Goal: Task Accomplishment & Management: Complete application form

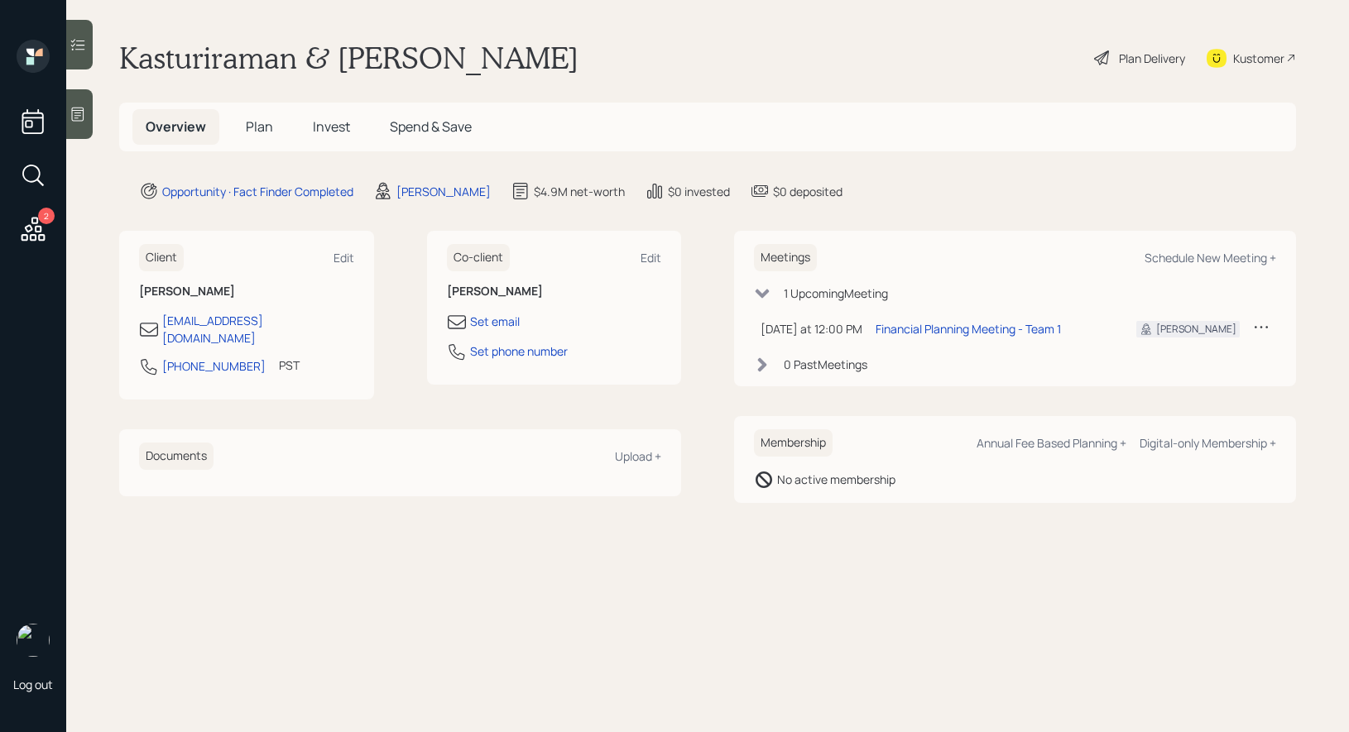
click at [78, 119] on icon at bounding box center [78, 114] width 17 height 17
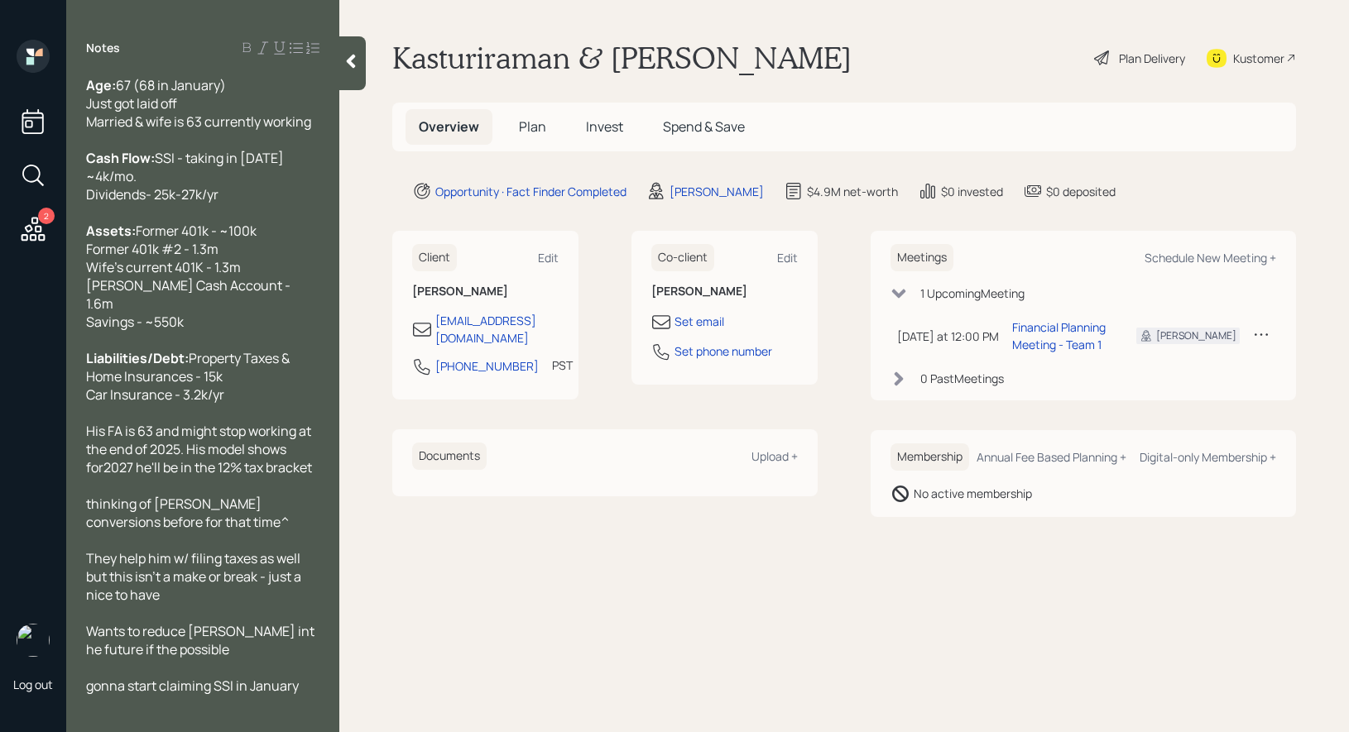
click at [1140, 55] on div "Plan Delivery" at bounding box center [1152, 58] width 66 height 17
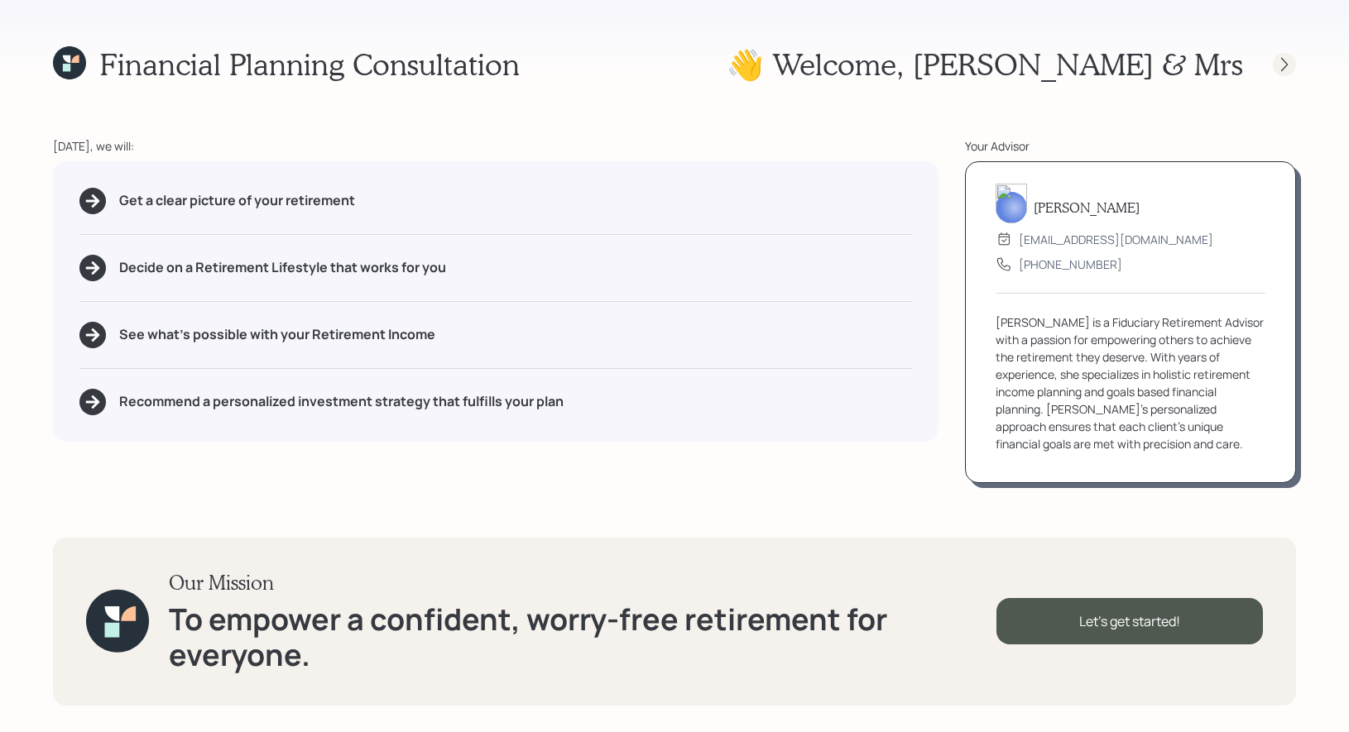
click at [1289, 63] on icon at bounding box center [1284, 64] width 17 height 17
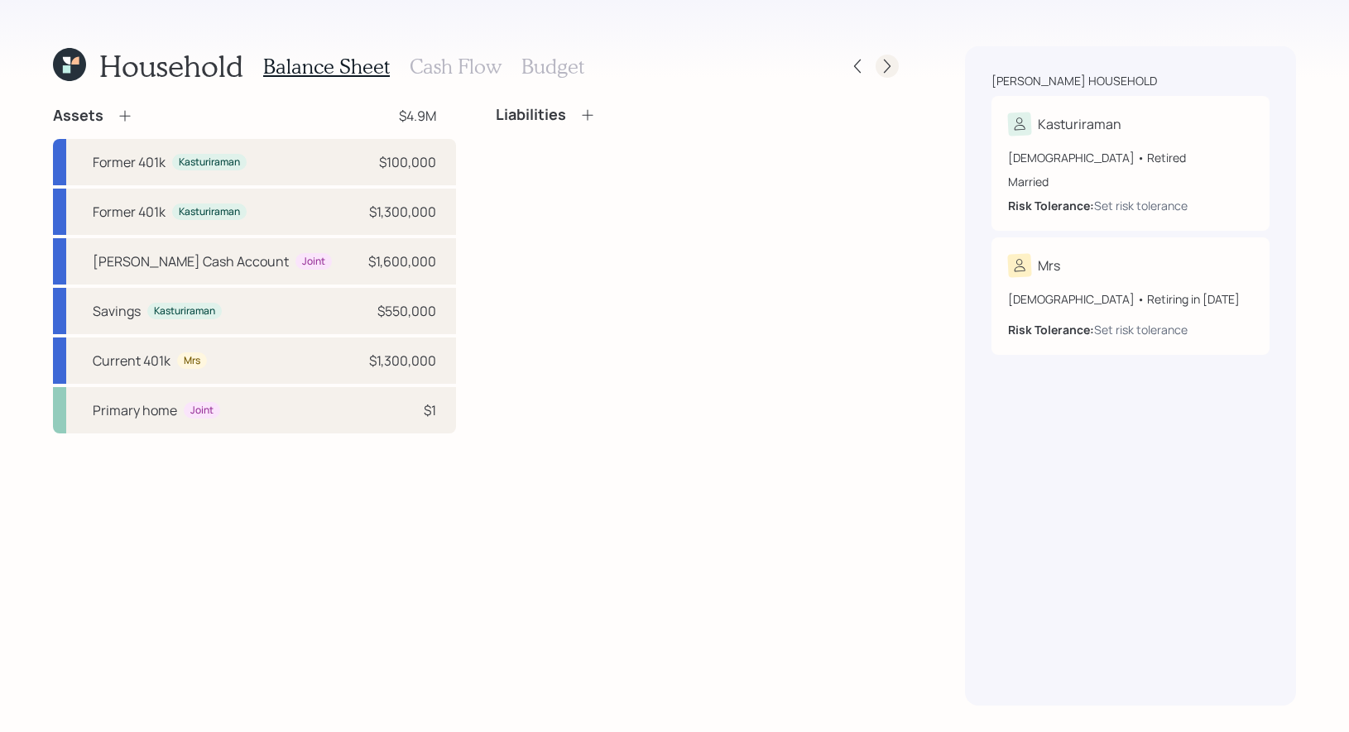
click at [883, 60] on icon at bounding box center [887, 66] width 17 height 17
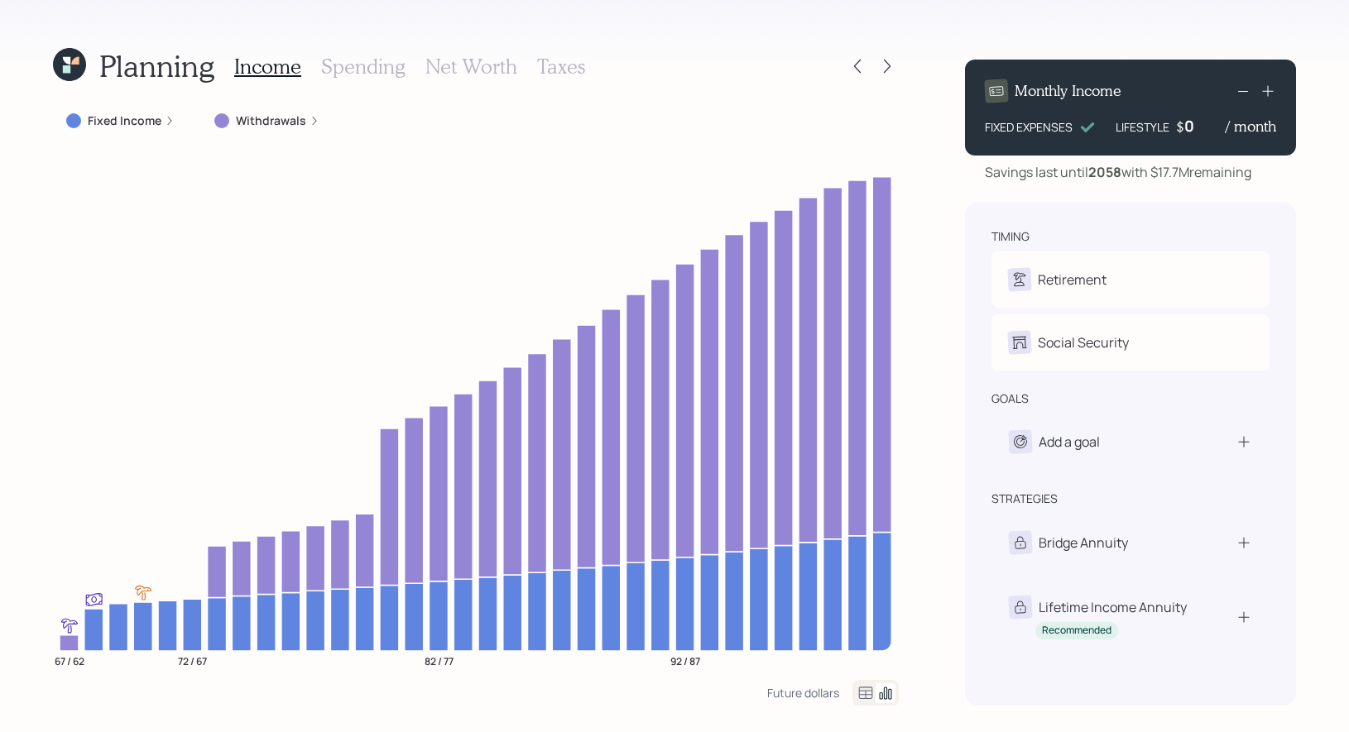
click at [68, 62] on icon at bounding box center [66, 60] width 7 height 7
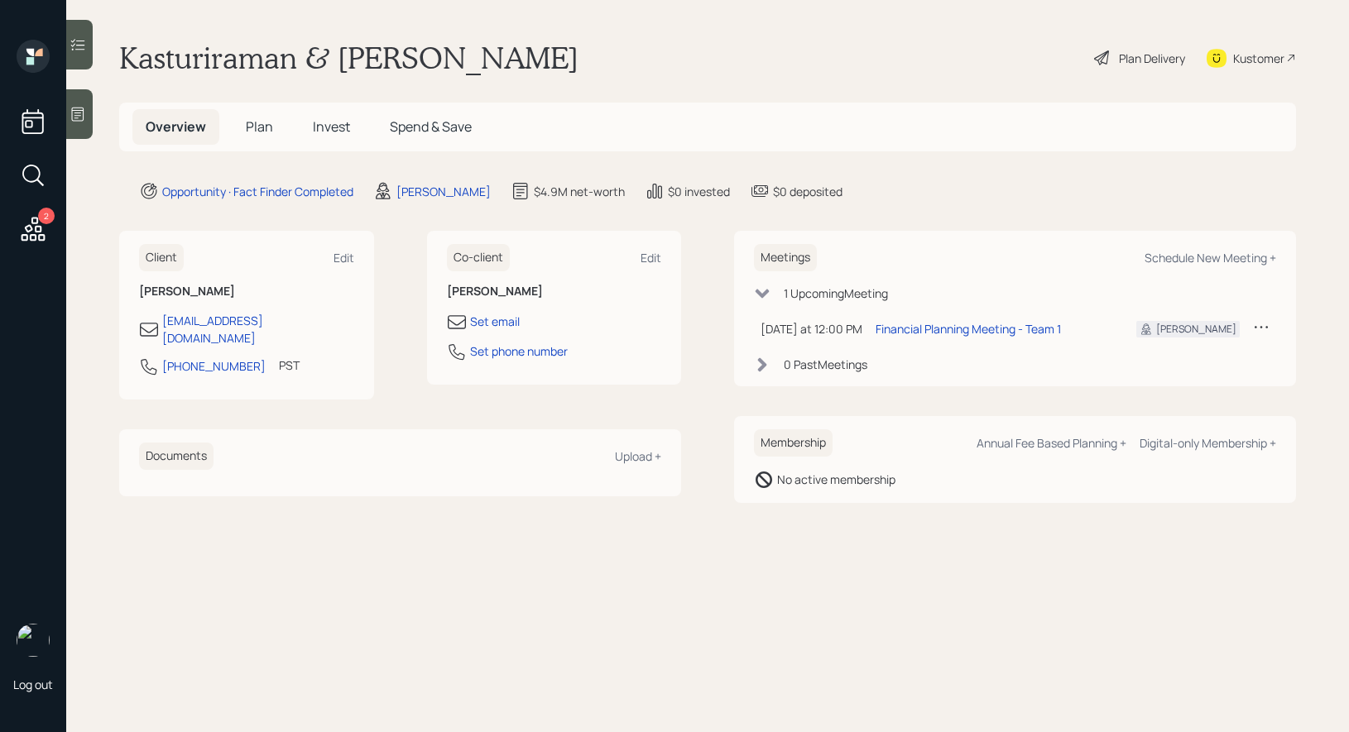
click at [252, 127] on span "Plan" at bounding box center [259, 127] width 27 height 18
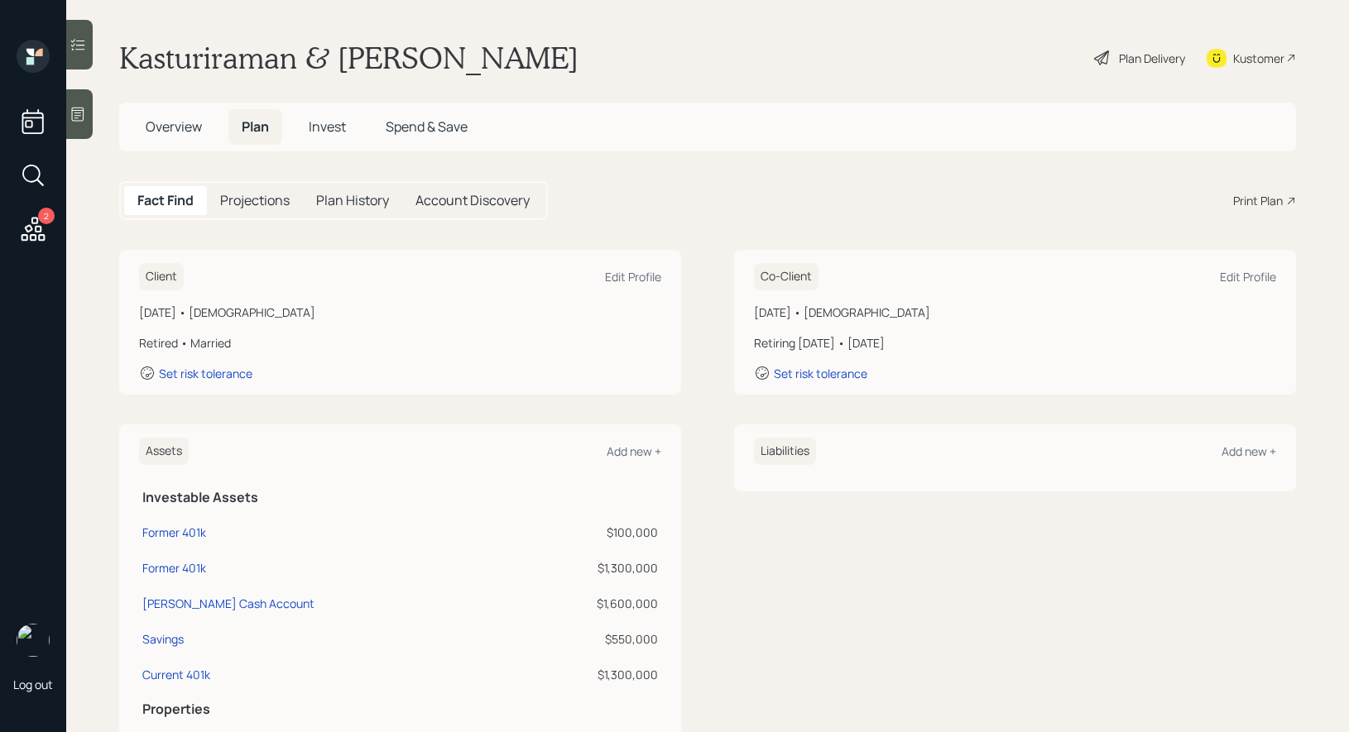
click at [1132, 57] on div "Plan Delivery" at bounding box center [1152, 58] width 66 height 17
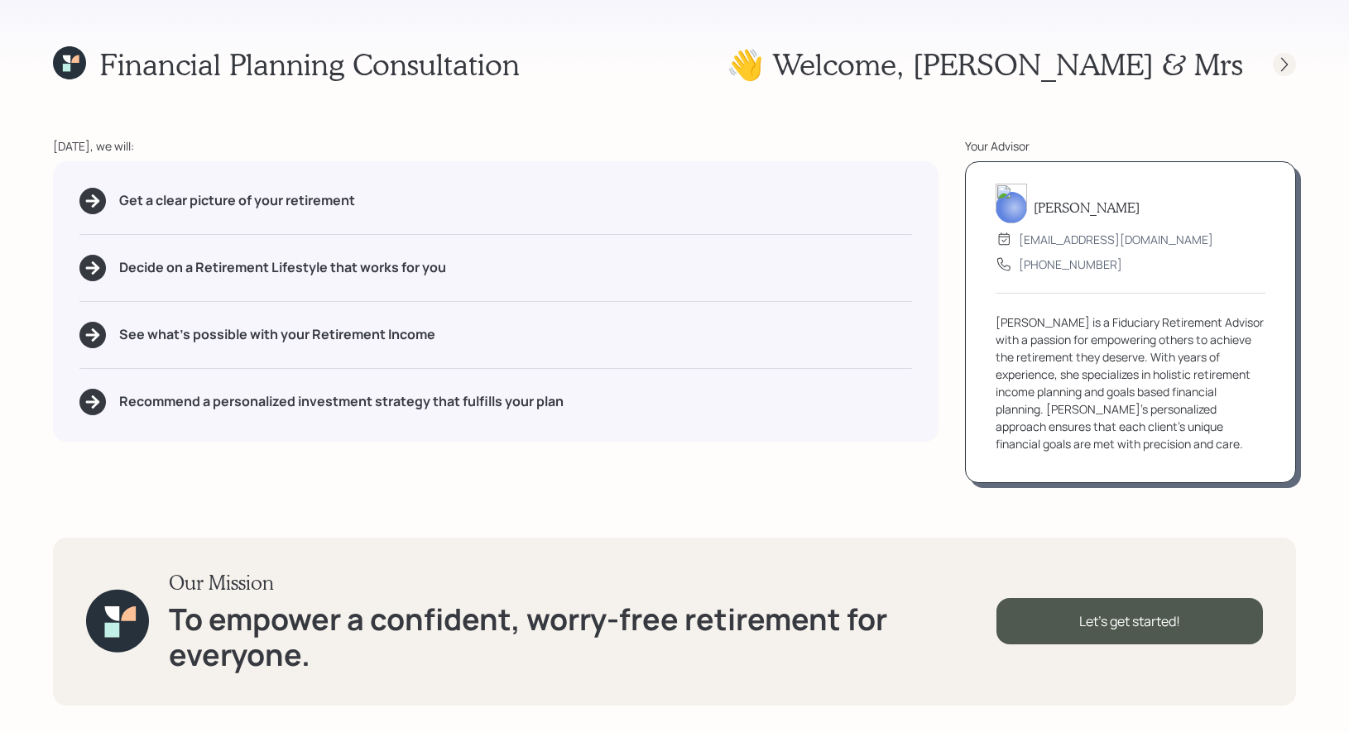
click at [1282, 64] on icon at bounding box center [1284, 64] width 17 height 17
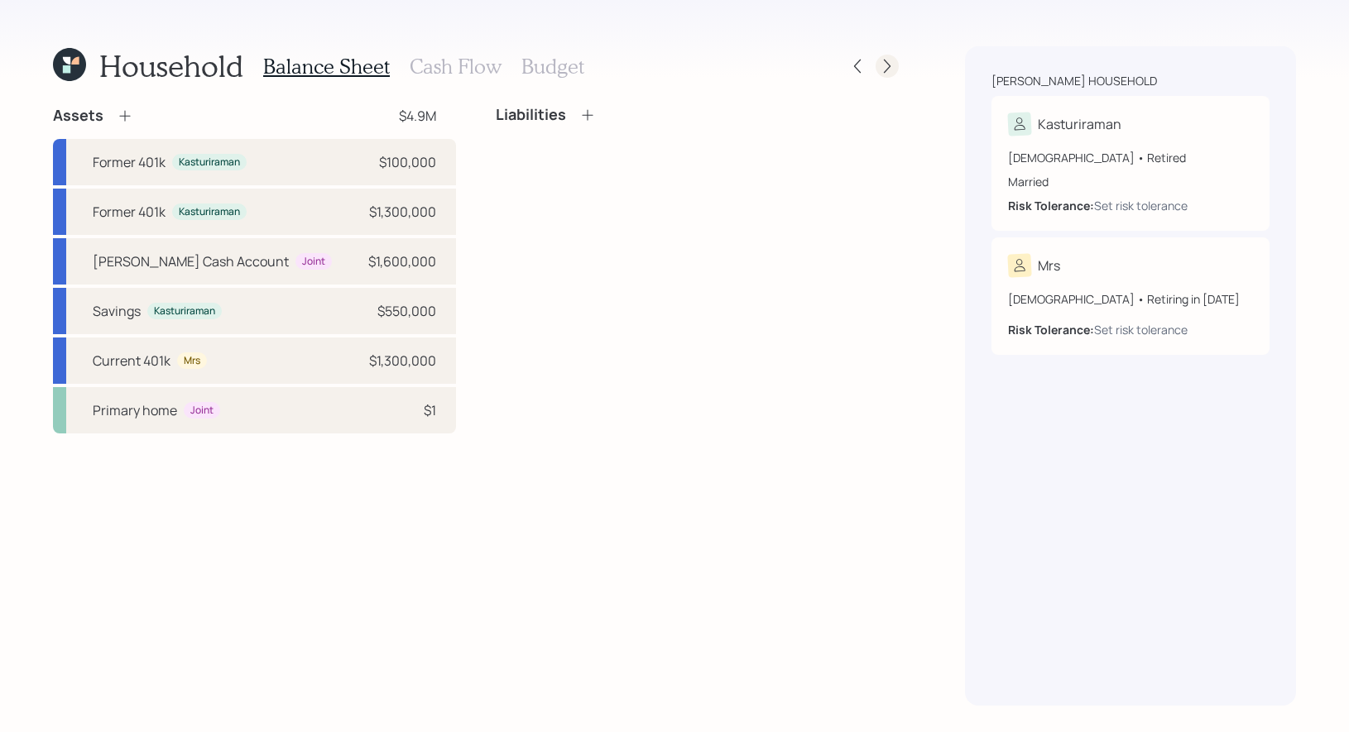
click at [891, 65] on icon at bounding box center [887, 66] width 17 height 17
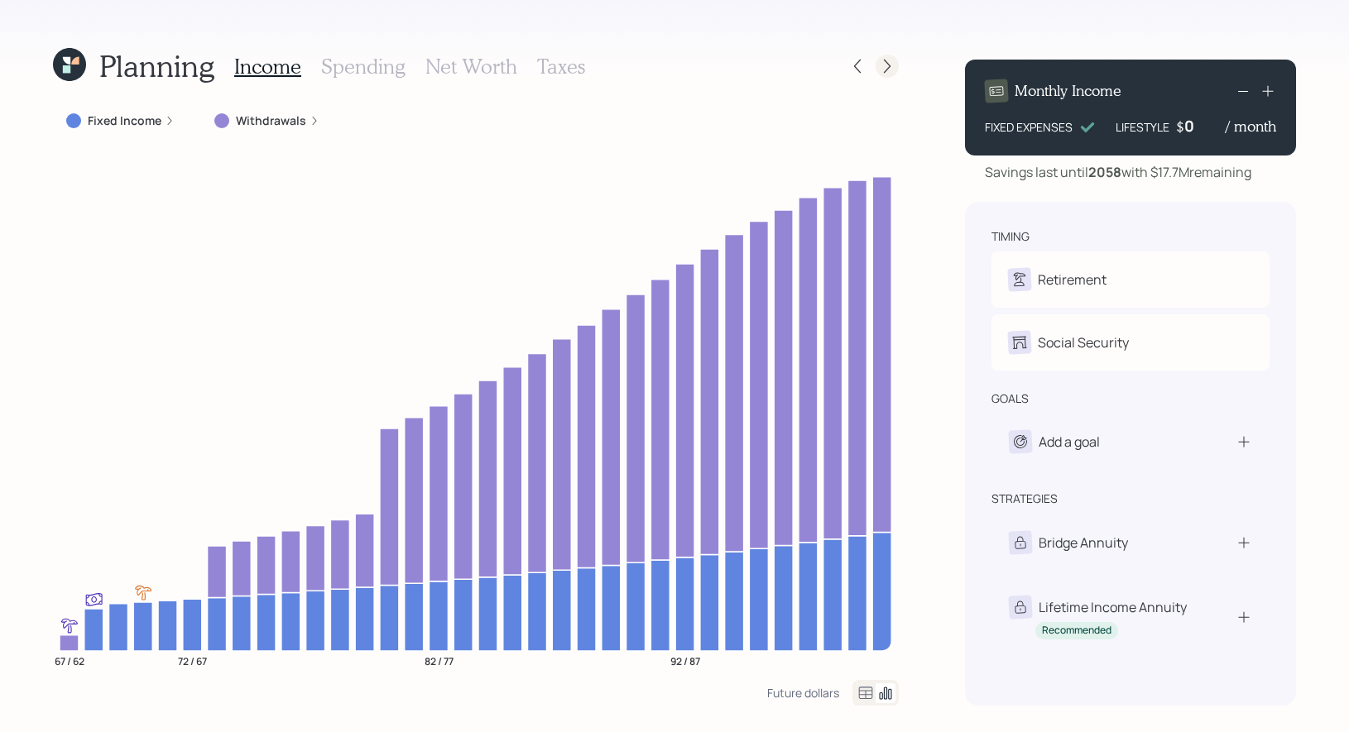
click at [890, 70] on icon at bounding box center [887, 66] width 17 height 17
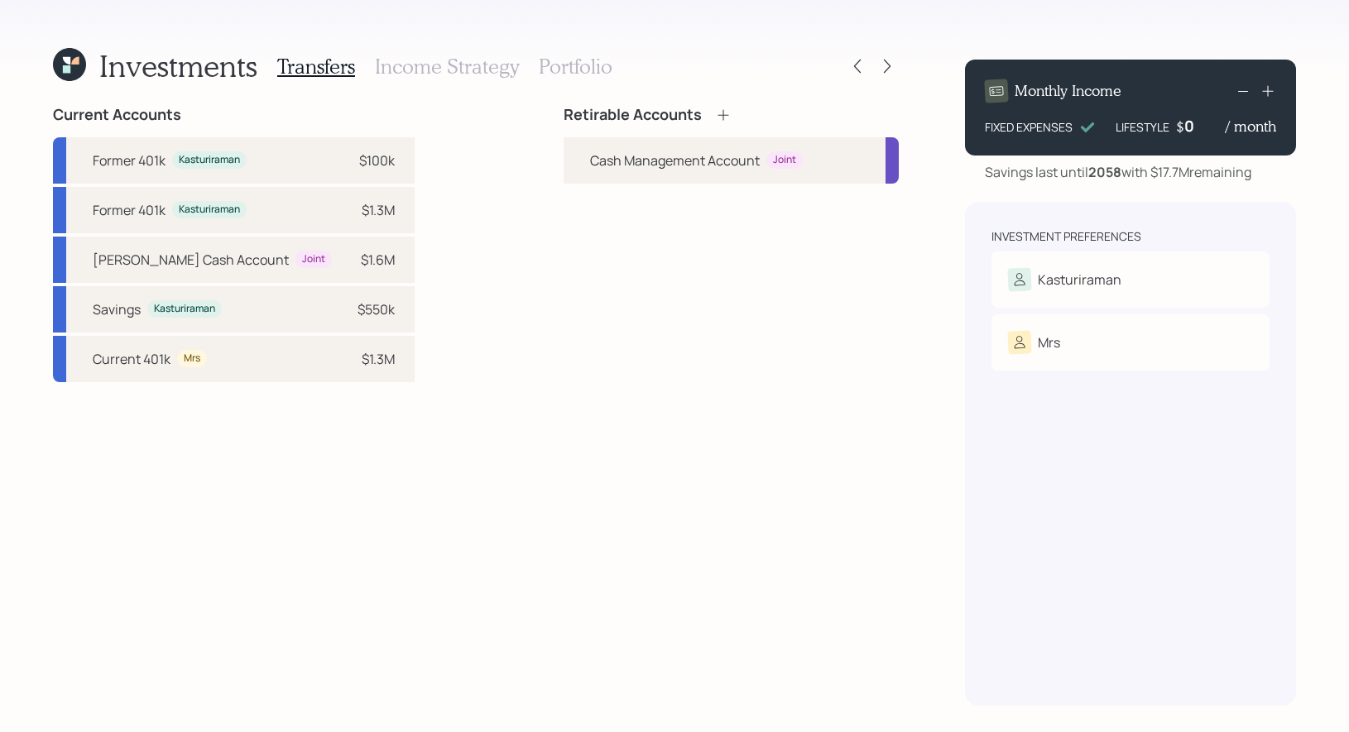
click at [726, 114] on icon at bounding box center [723, 115] width 17 height 17
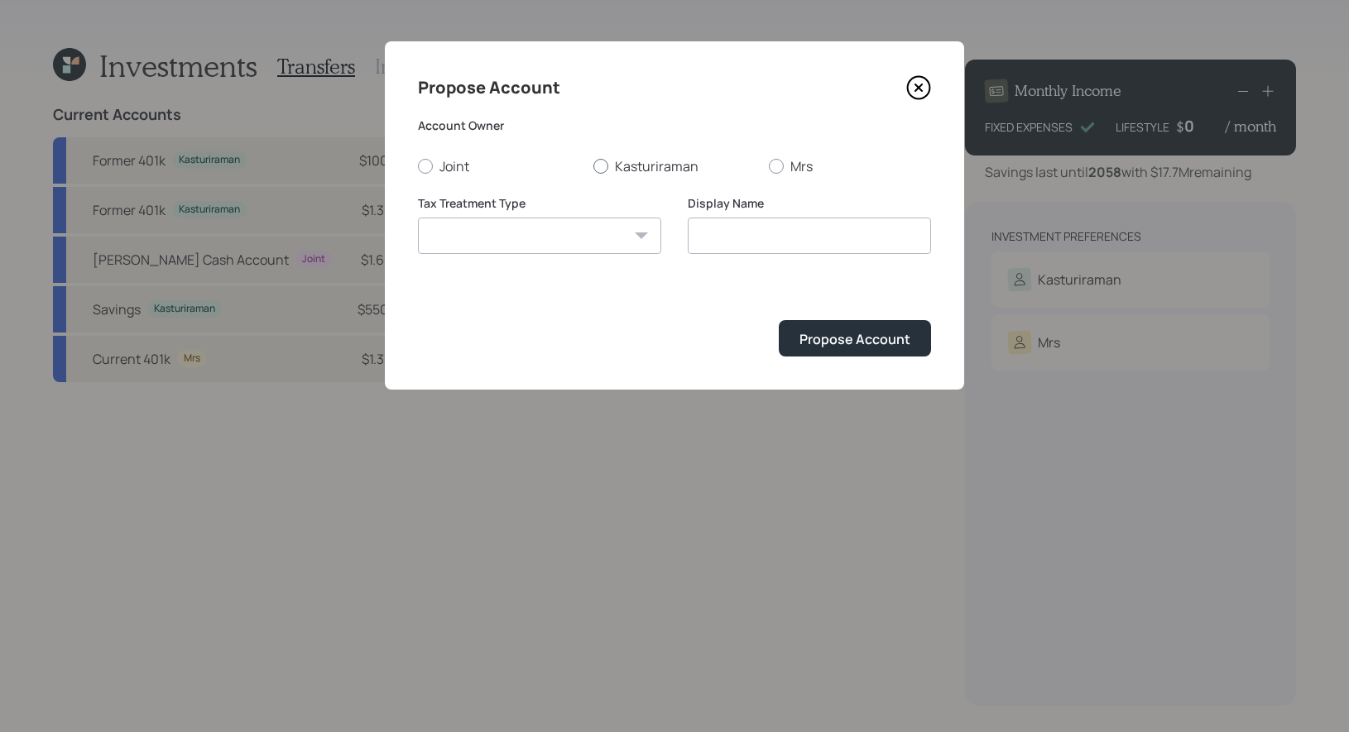
click at [607, 165] on div at bounding box center [600, 166] width 15 height 15
click at [593, 166] on input "Kasturiraman" at bounding box center [593, 166] width 1 height 1
radio input "true"
click at [573, 241] on select "Roth Taxable Traditional" at bounding box center [539, 236] width 243 height 36
select select "traditional"
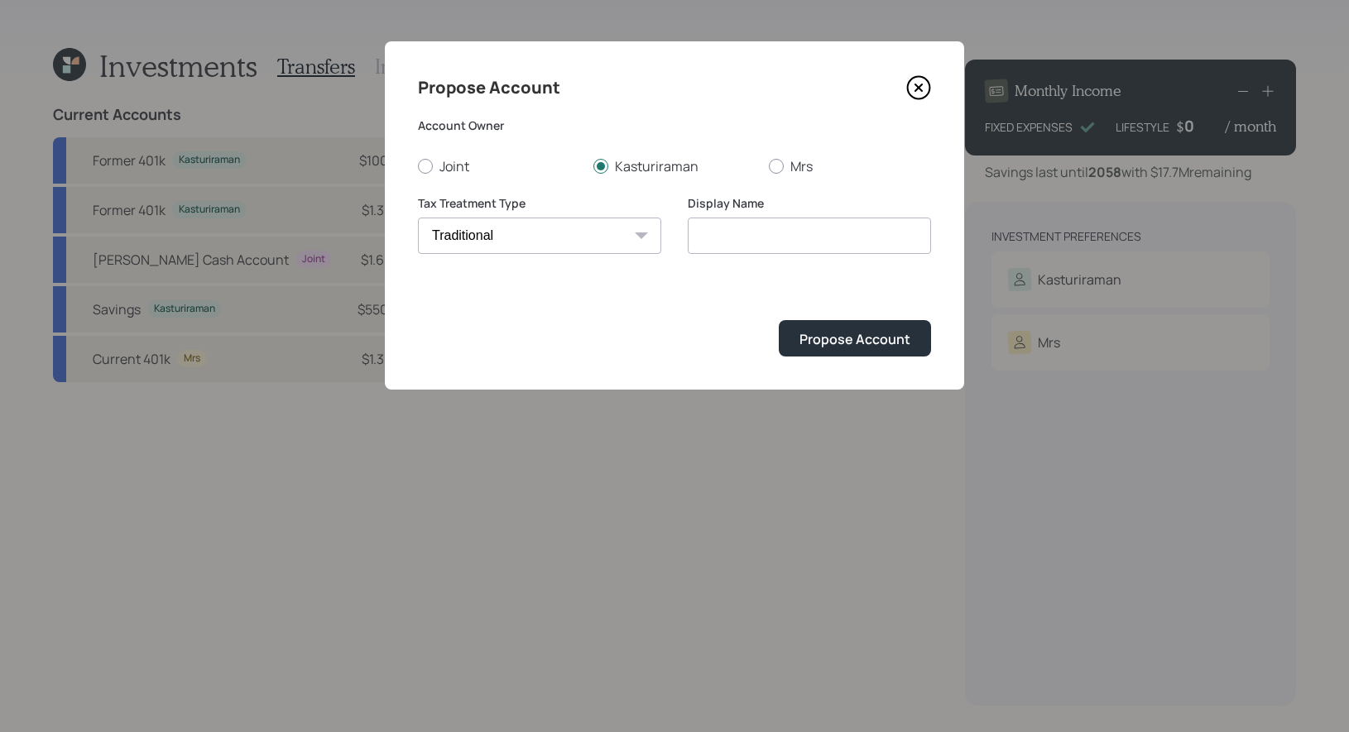
click at [418, 218] on select "Roth Taxable Traditional" at bounding box center [539, 236] width 243 height 36
click at [838, 228] on input "Traditional" at bounding box center [809, 236] width 243 height 36
type input "Rollover IRA"
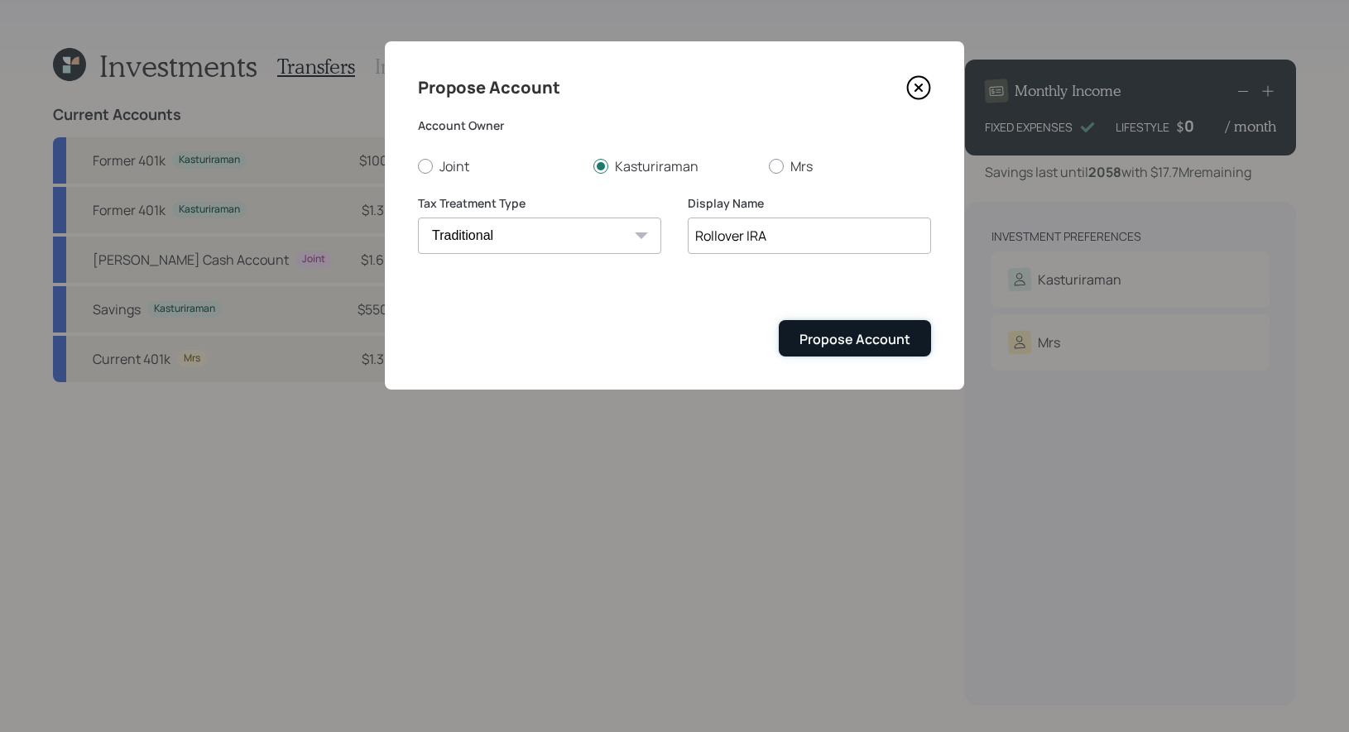
click at [853, 339] on div "Propose Account" at bounding box center [854, 339] width 111 height 18
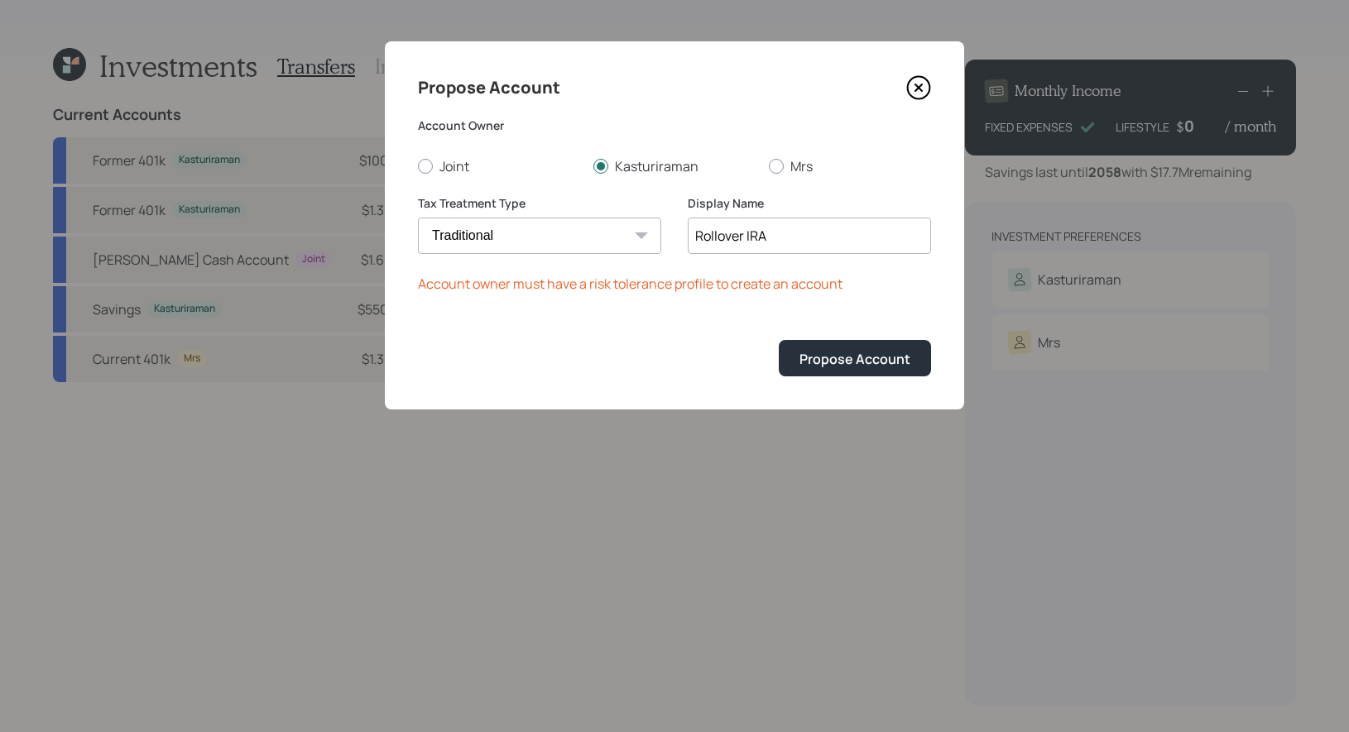
click at [931, 84] on div "Propose Account Account Owner Joint Kasturiraman Mrs Tax Treatment Type Roth Ta…" at bounding box center [674, 225] width 579 height 368
click at [919, 84] on icon at bounding box center [918, 87] width 25 height 25
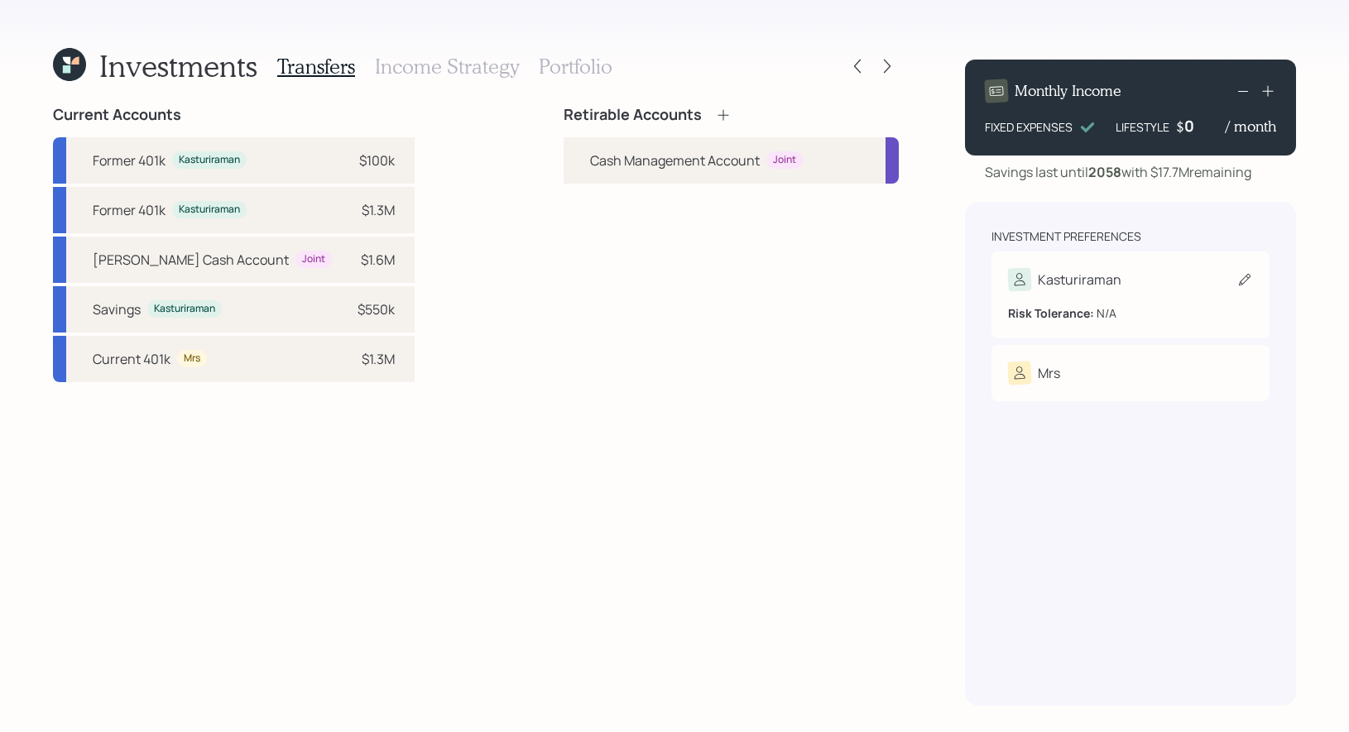
click at [1249, 279] on icon at bounding box center [1244, 279] width 17 height 17
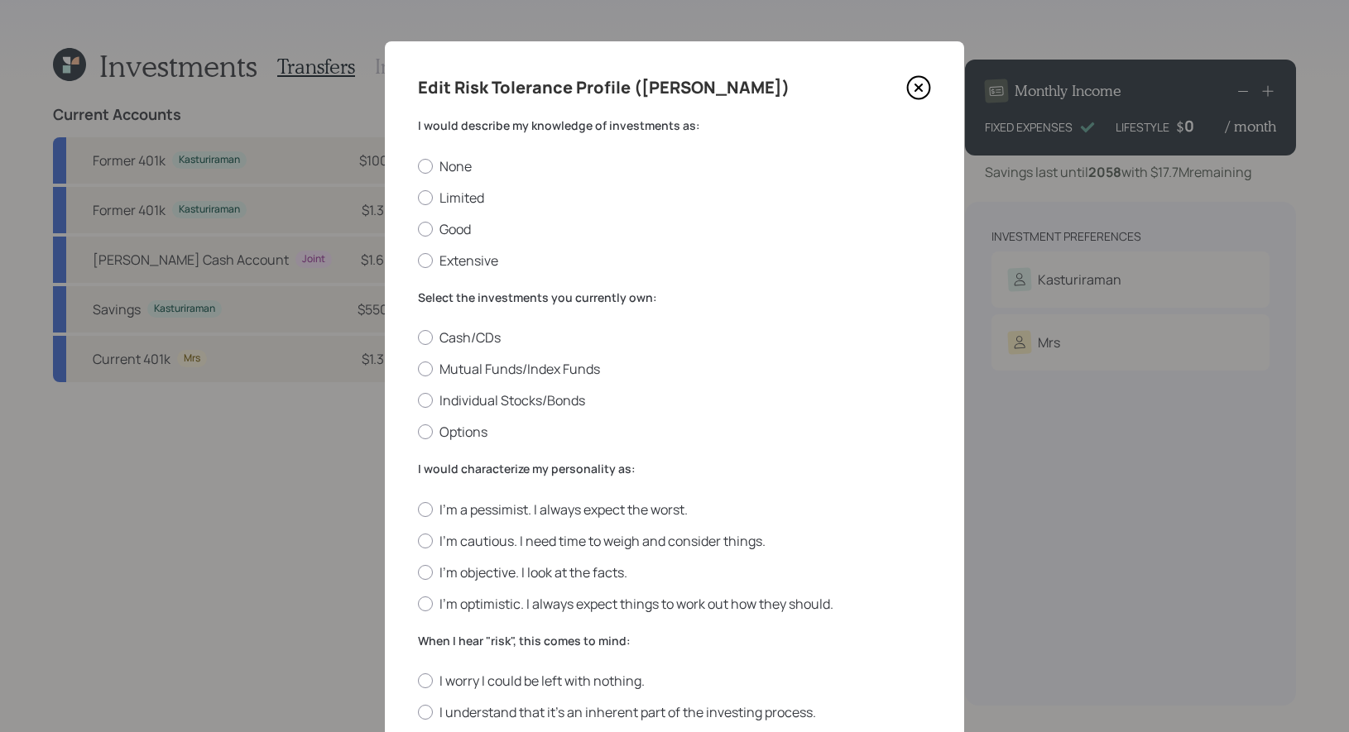
click at [911, 90] on icon at bounding box center [918, 87] width 25 height 25
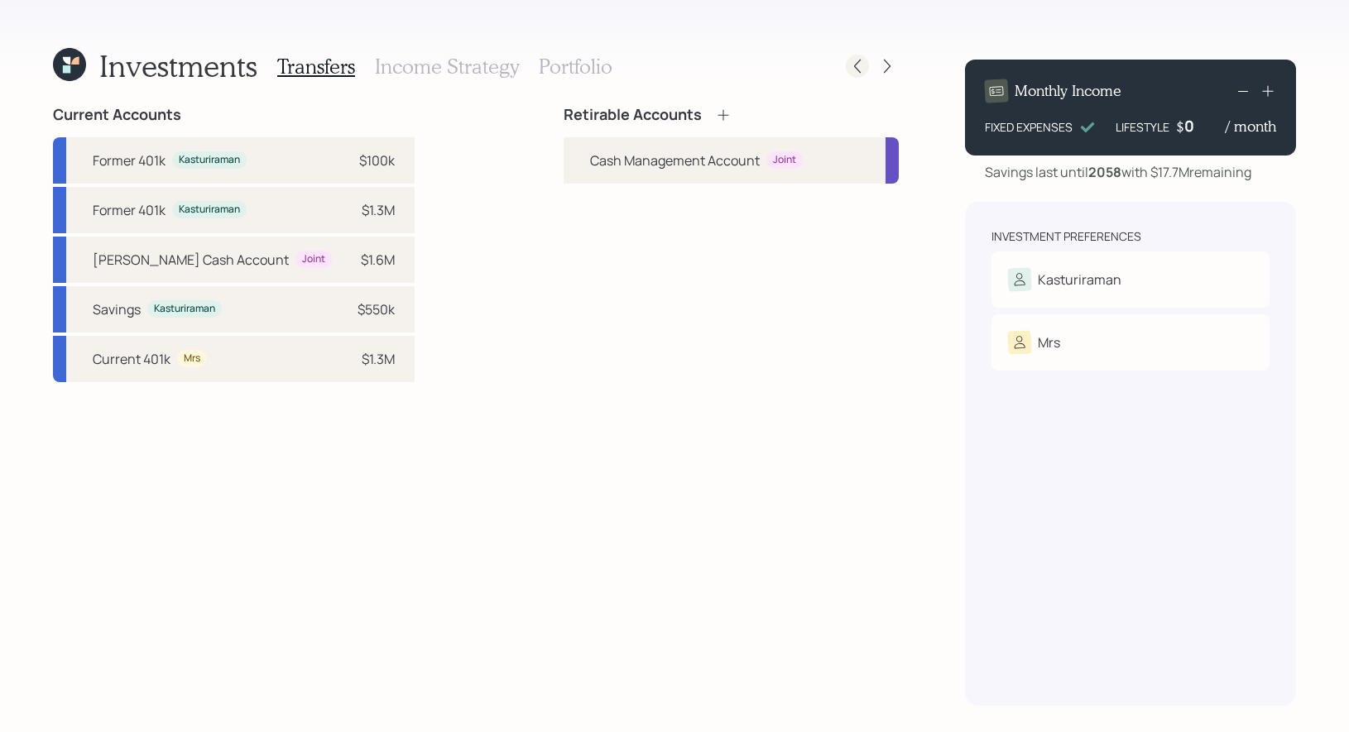
click at [857, 64] on icon at bounding box center [857, 66] width 17 height 17
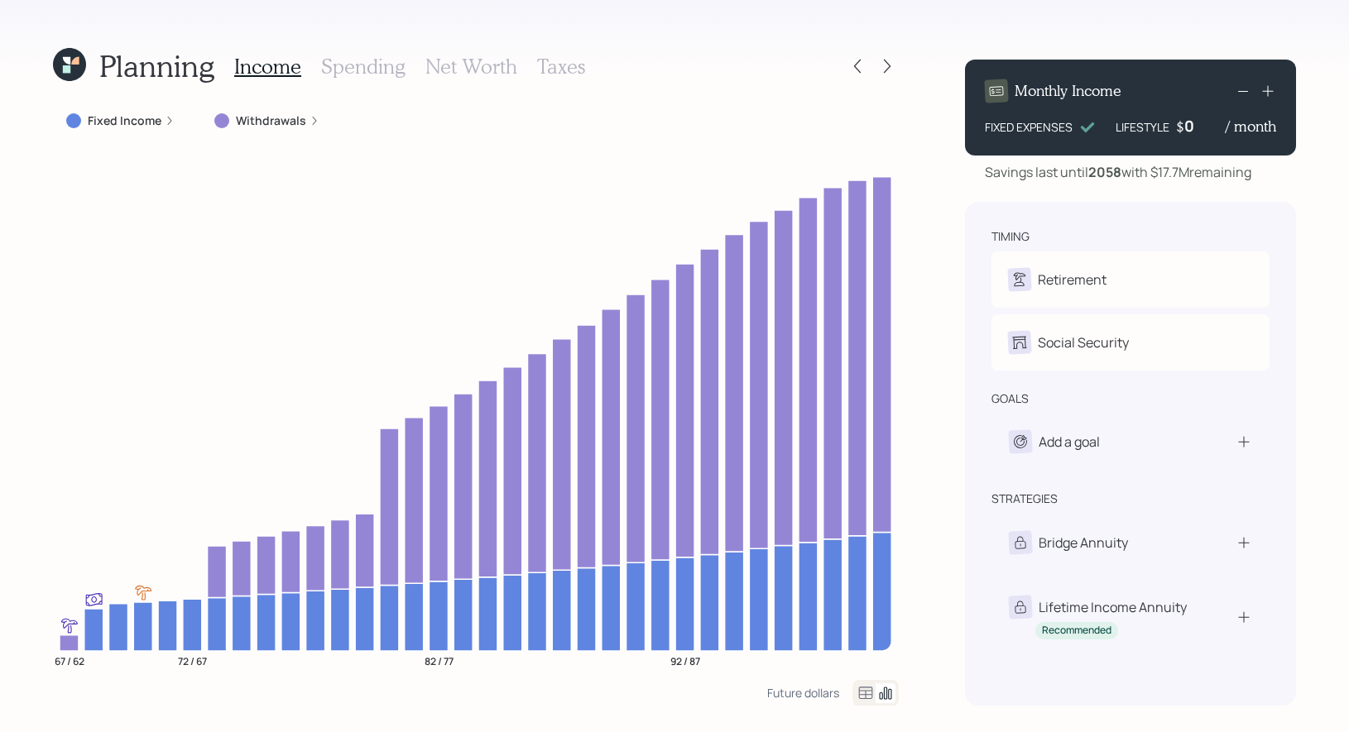
click at [65, 63] on icon at bounding box center [69, 64] width 33 height 33
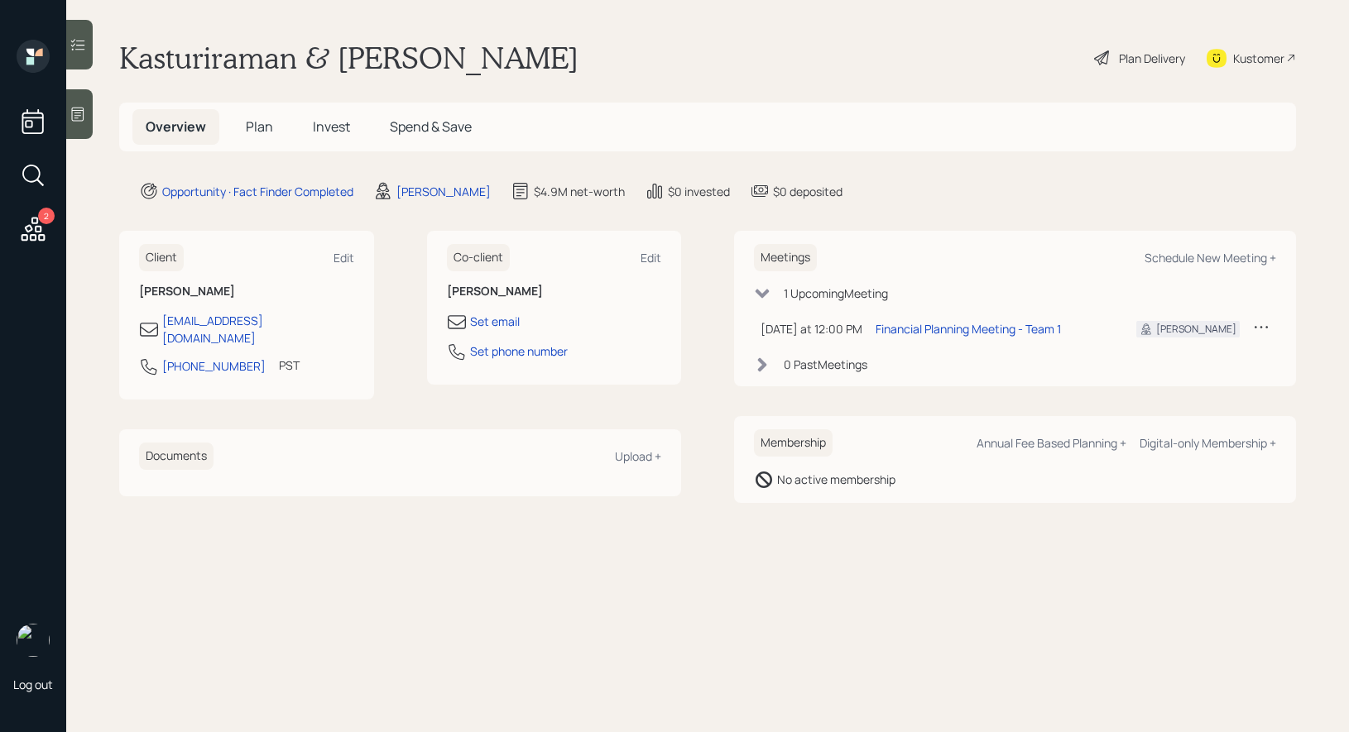
click at [262, 127] on span "Plan" at bounding box center [259, 127] width 27 height 18
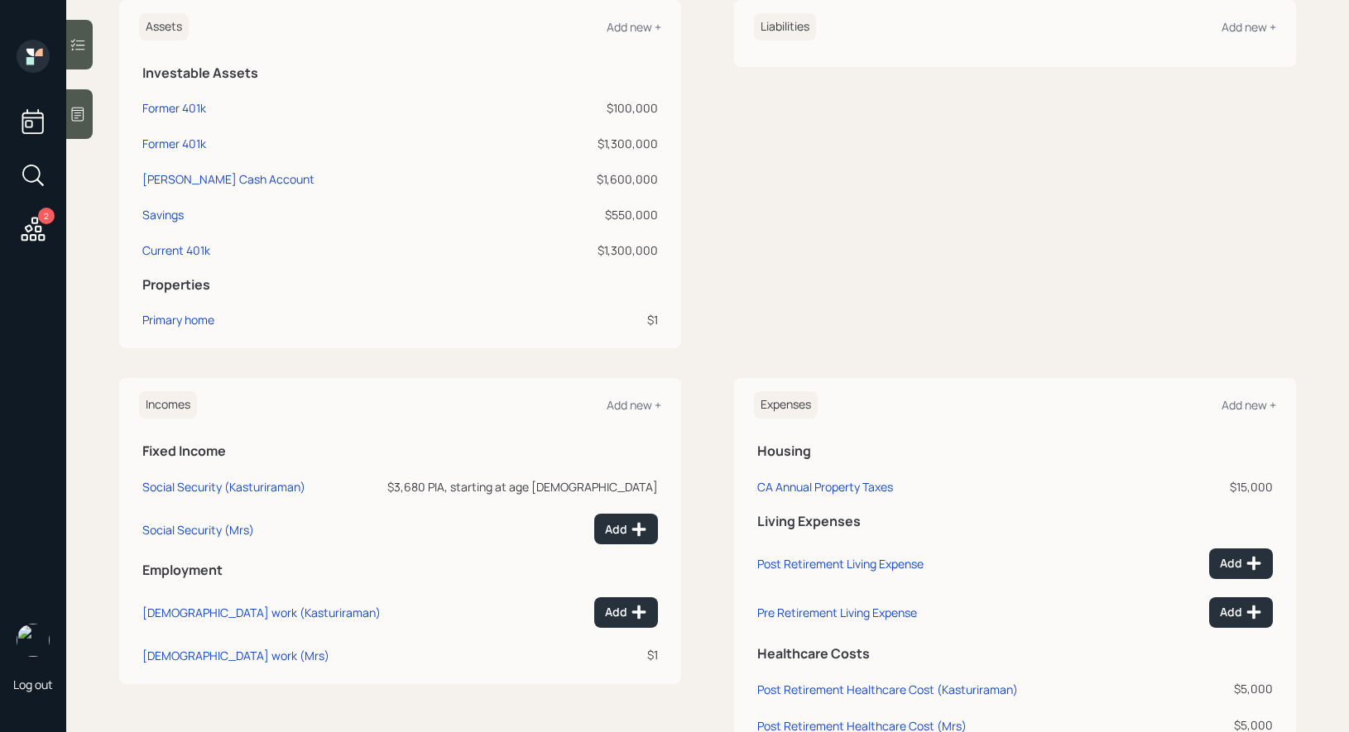
scroll to position [428, 0]
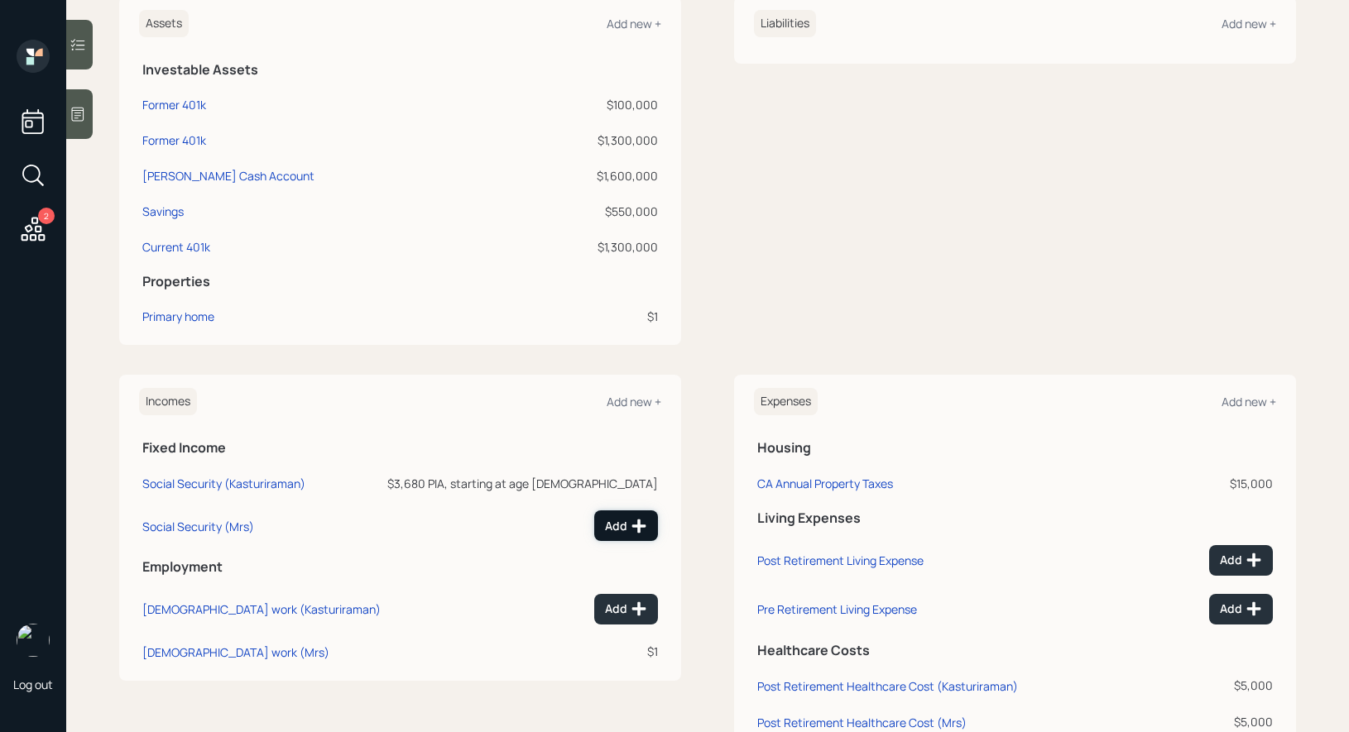
click at [616, 524] on div "Add" at bounding box center [626, 526] width 42 height 17
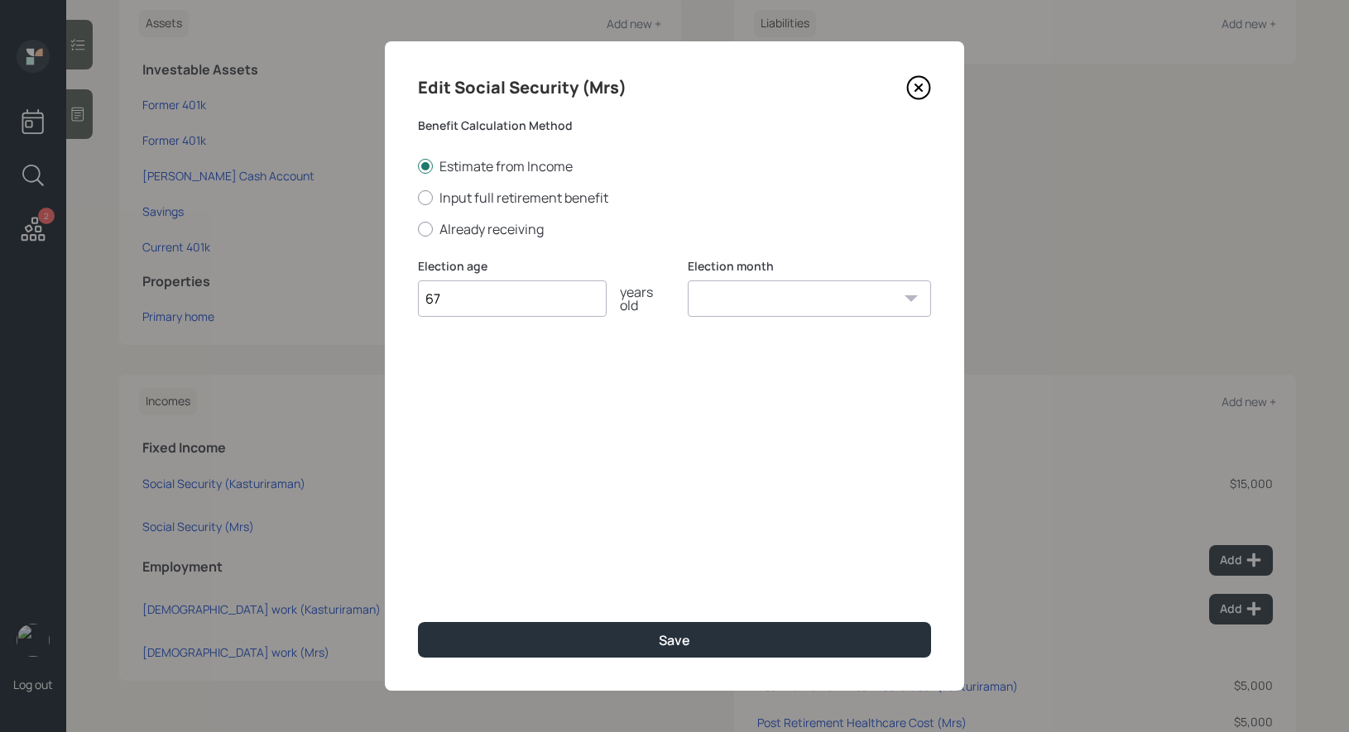
type input "67"
click at [790, 297] on select "January February March April May June July August September October November De…" at bounding box center [809, 299] width 243 height 36
select select "1"
click at [688, 281] on select "January February March April May June July August September October November De…" at bounding box center [809, 299] width 243 height 36
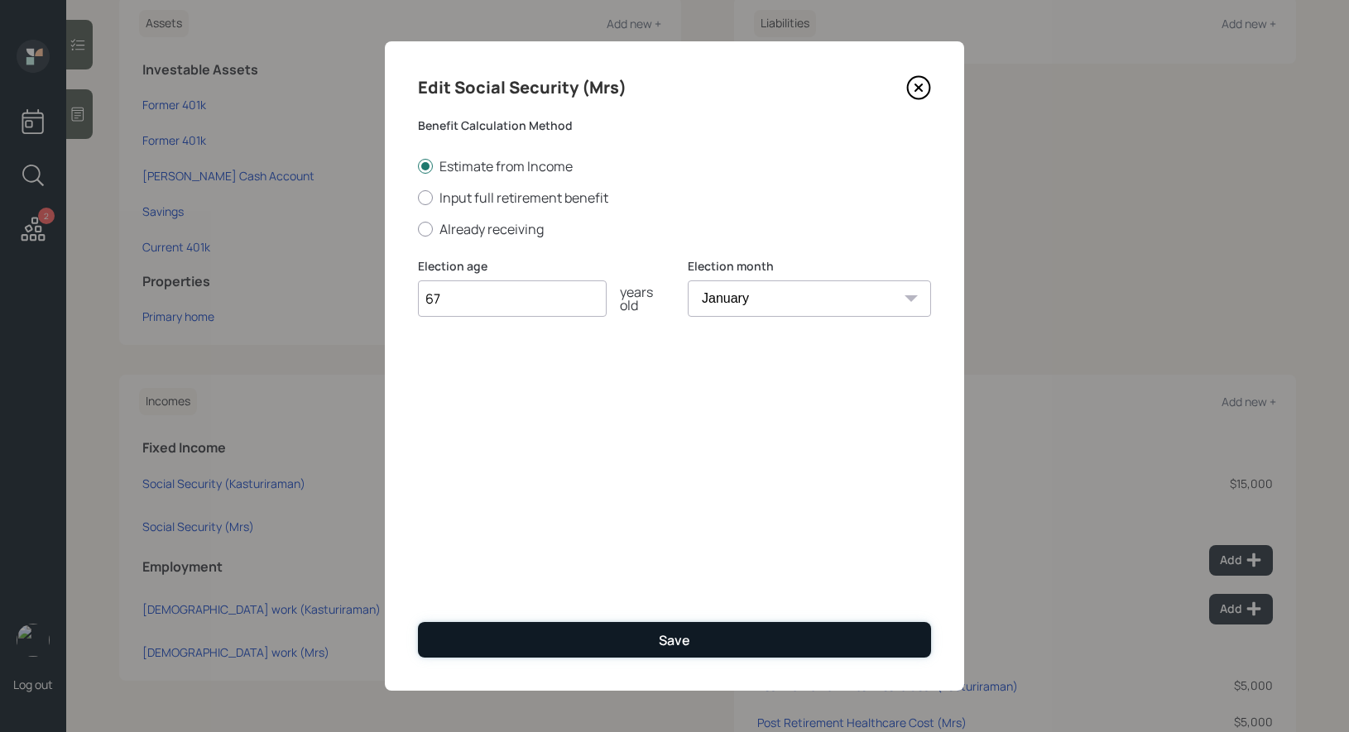
click at [590, 643] on button "Save" at bounding box center [674, 640] width 513 height 36
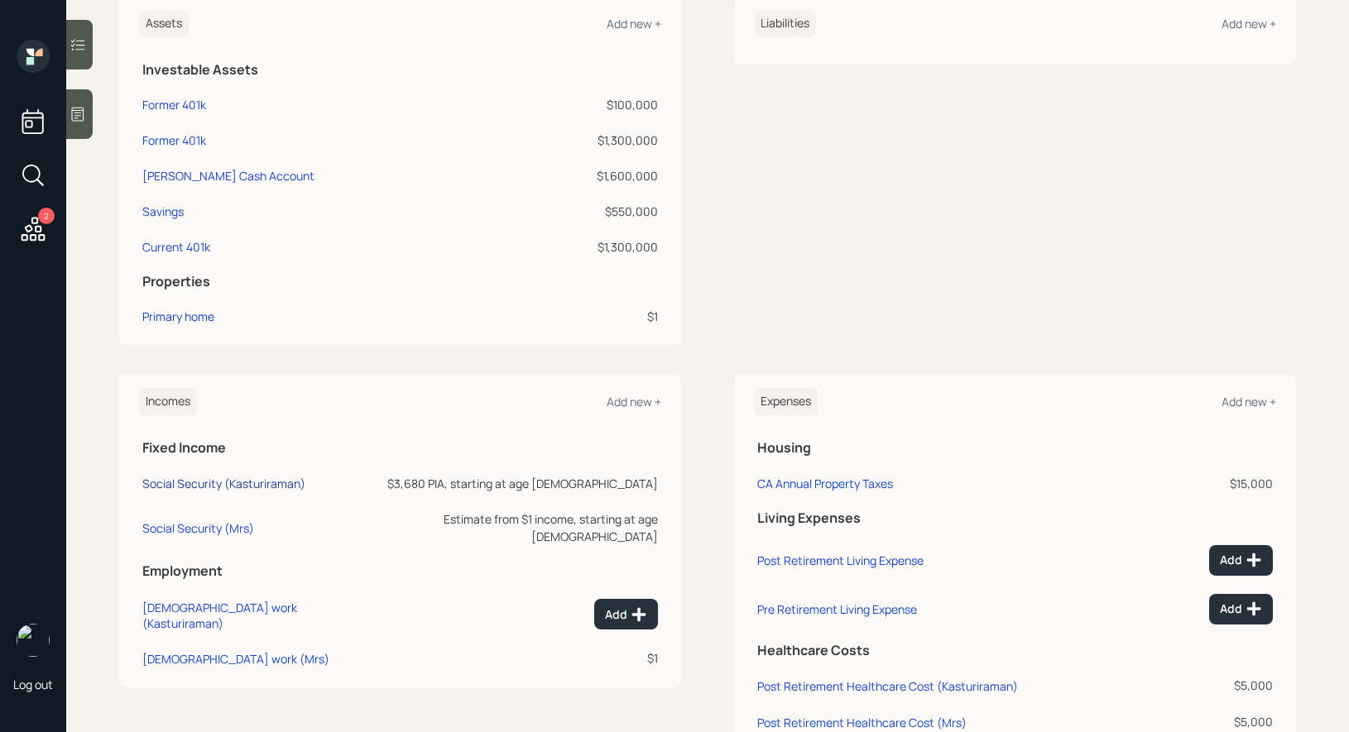
click at [199, 482] on div "Social Security (Kasturiraman)" at bounding box center [223, 484] width 163 height 16
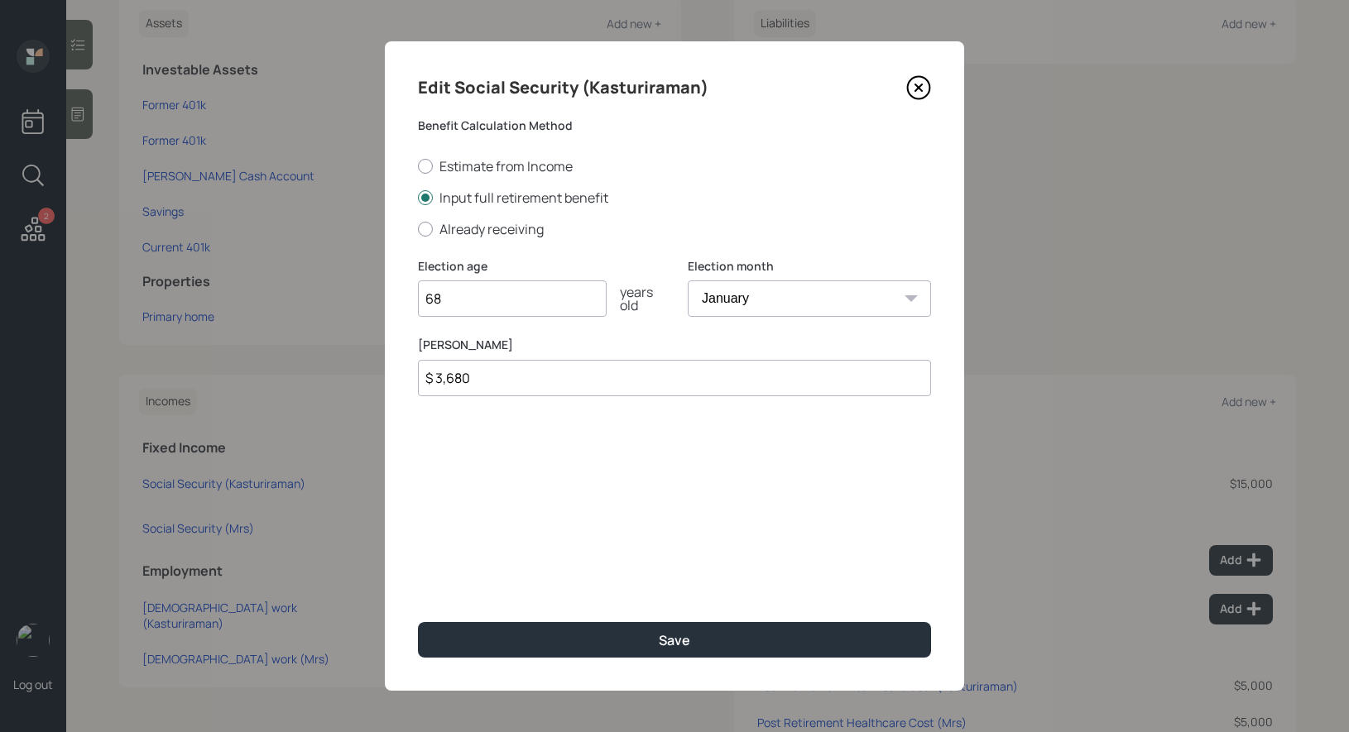
click at [522, 385] on input "$ 3,680" at bounding box center [674, 378] width 513 height 36
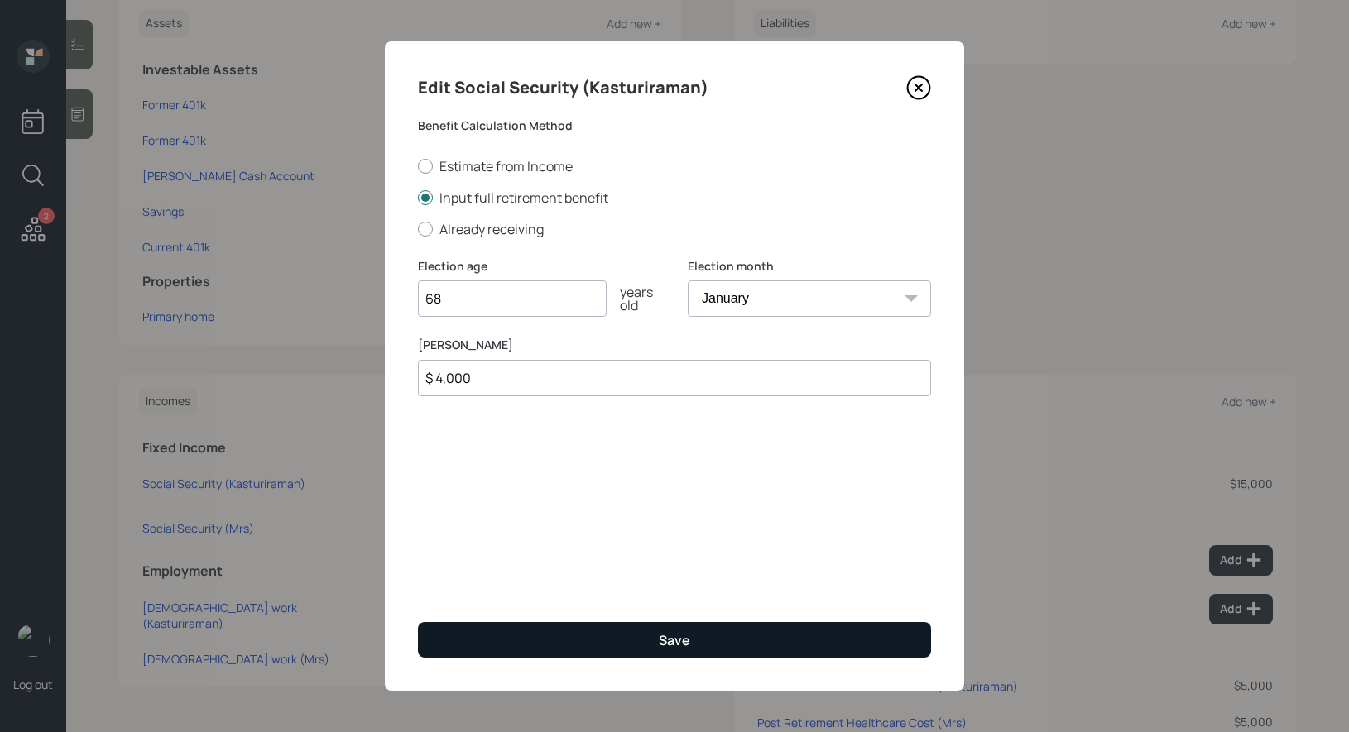
type input "$ 4,000"
click at [603, 641] on button "Save" at bounding box center [674, 640] width 513 height 36
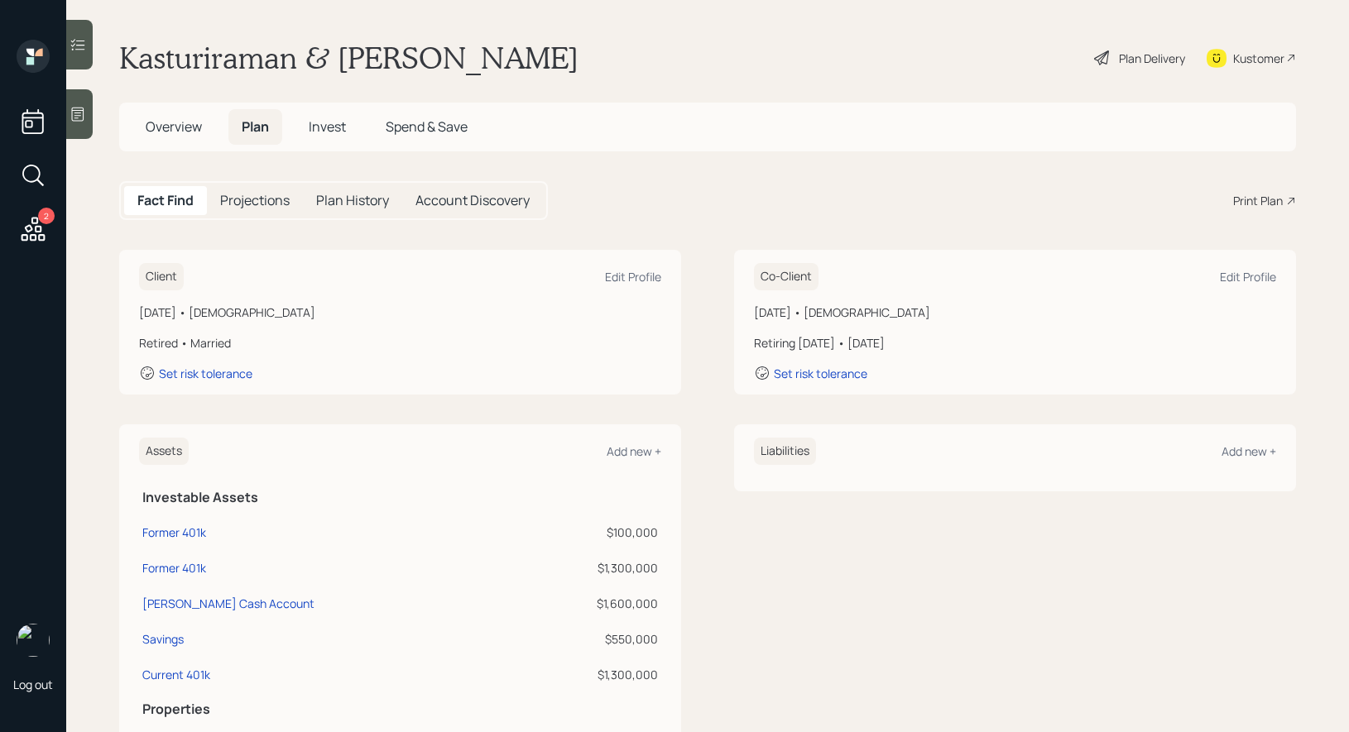
click at [1102, 55] on icon at bounding box center [1101, 57] width 15 height 15
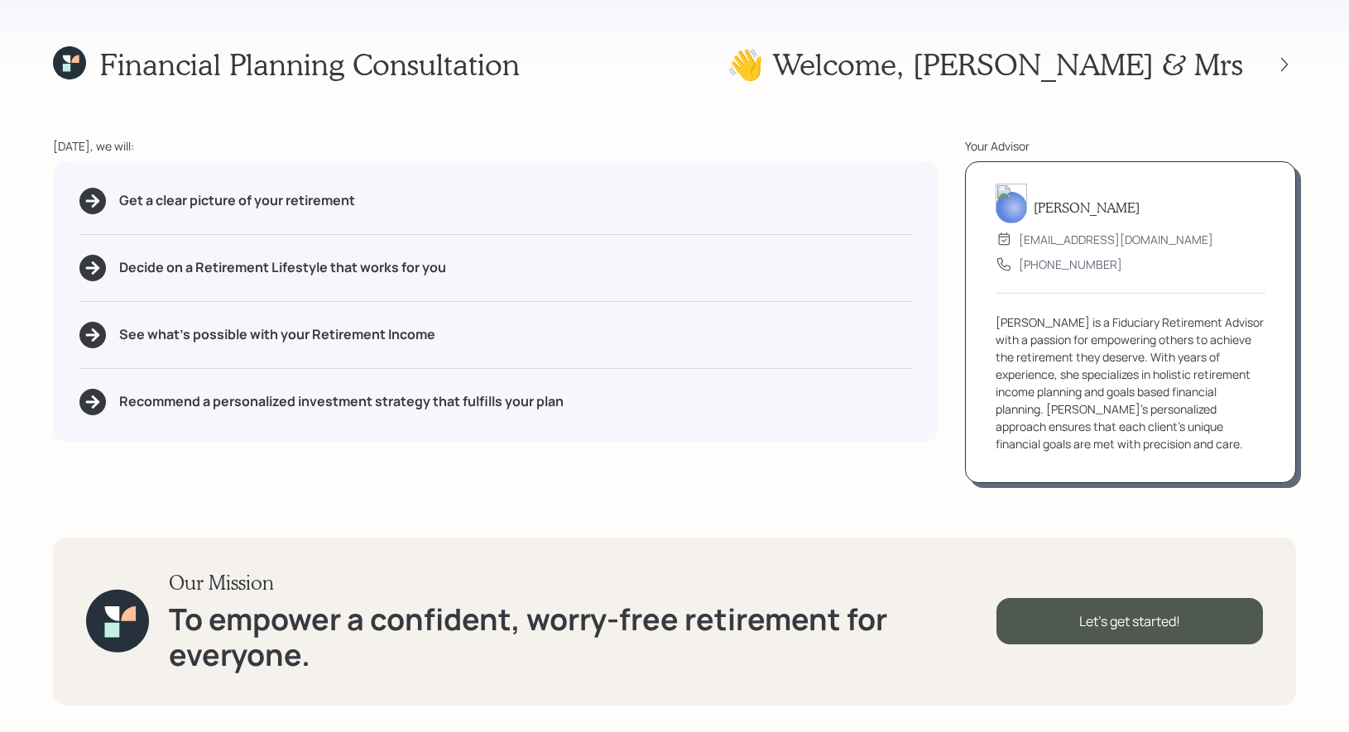
click at [70, 58] on icon at bounding box center [66, 58] width 7 height 7
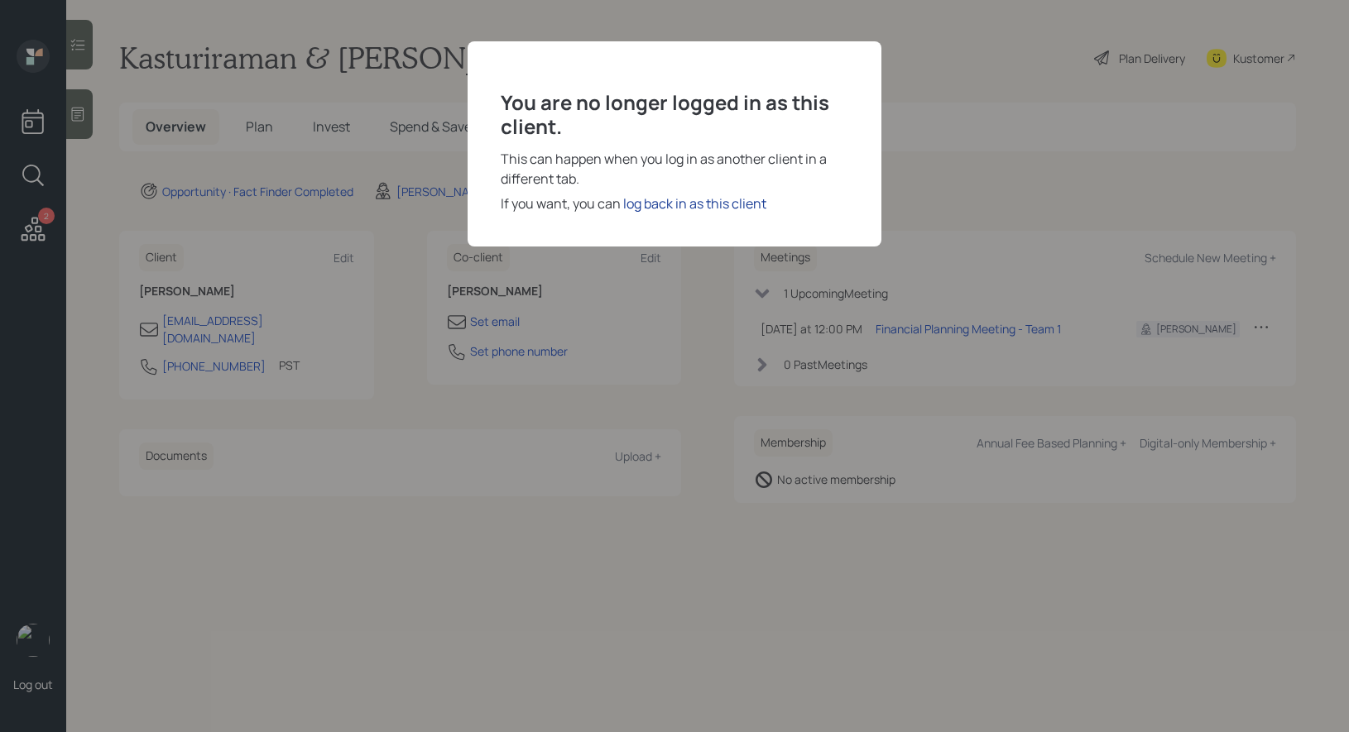
click at [708, 204] on div "log back in as this client" at bounding box center [694, 204] width 143 height 20
